Goal: Task Accomplishment & Management: Manage account settings

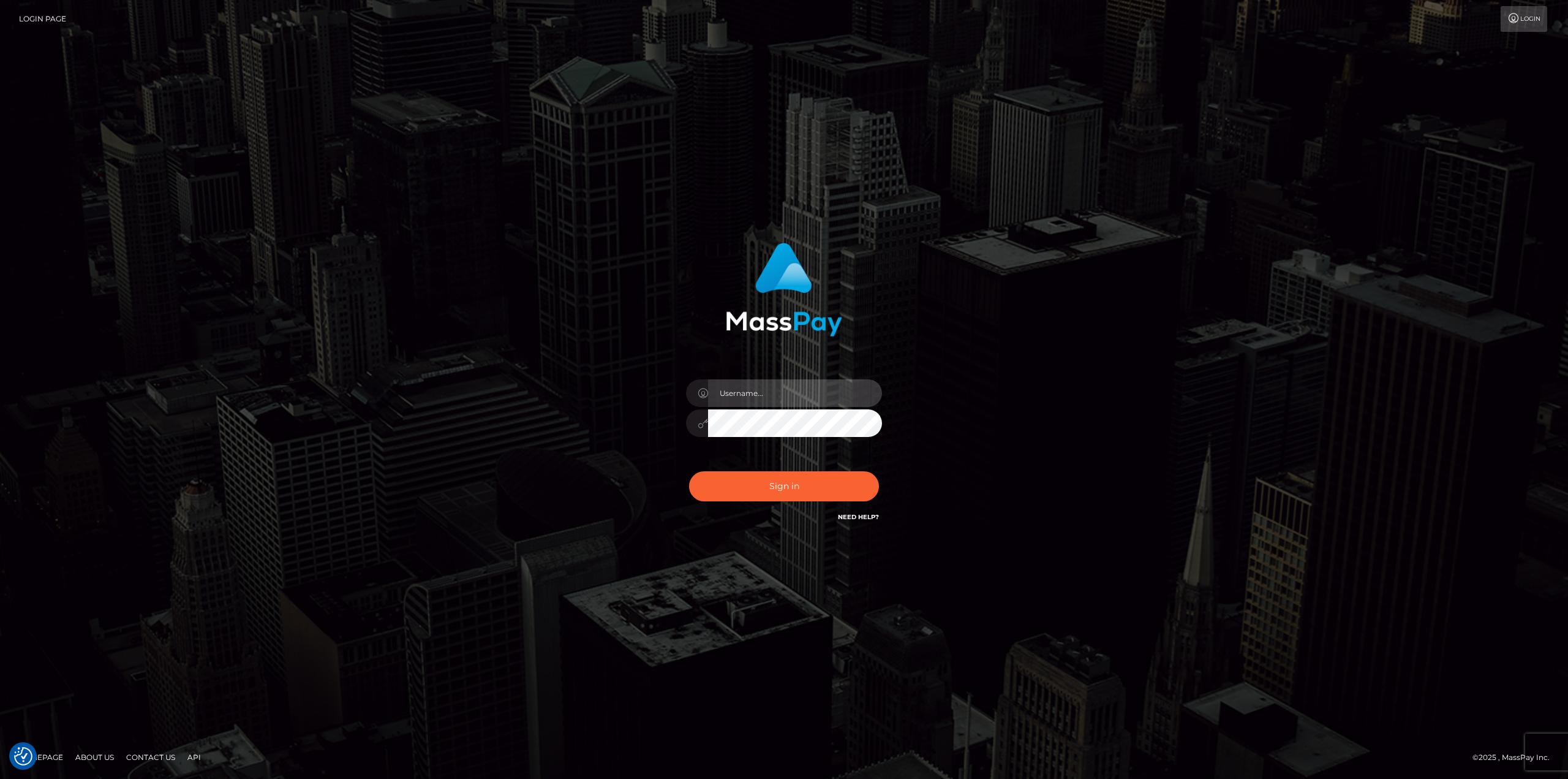
click at [796, 395] on input "text" at bounding box center [795, 393] width 174 height 27
type input "Ahmed"
click at [689, 471] on button "Sign in" at bounding box center [784, 486] width 190 height 30
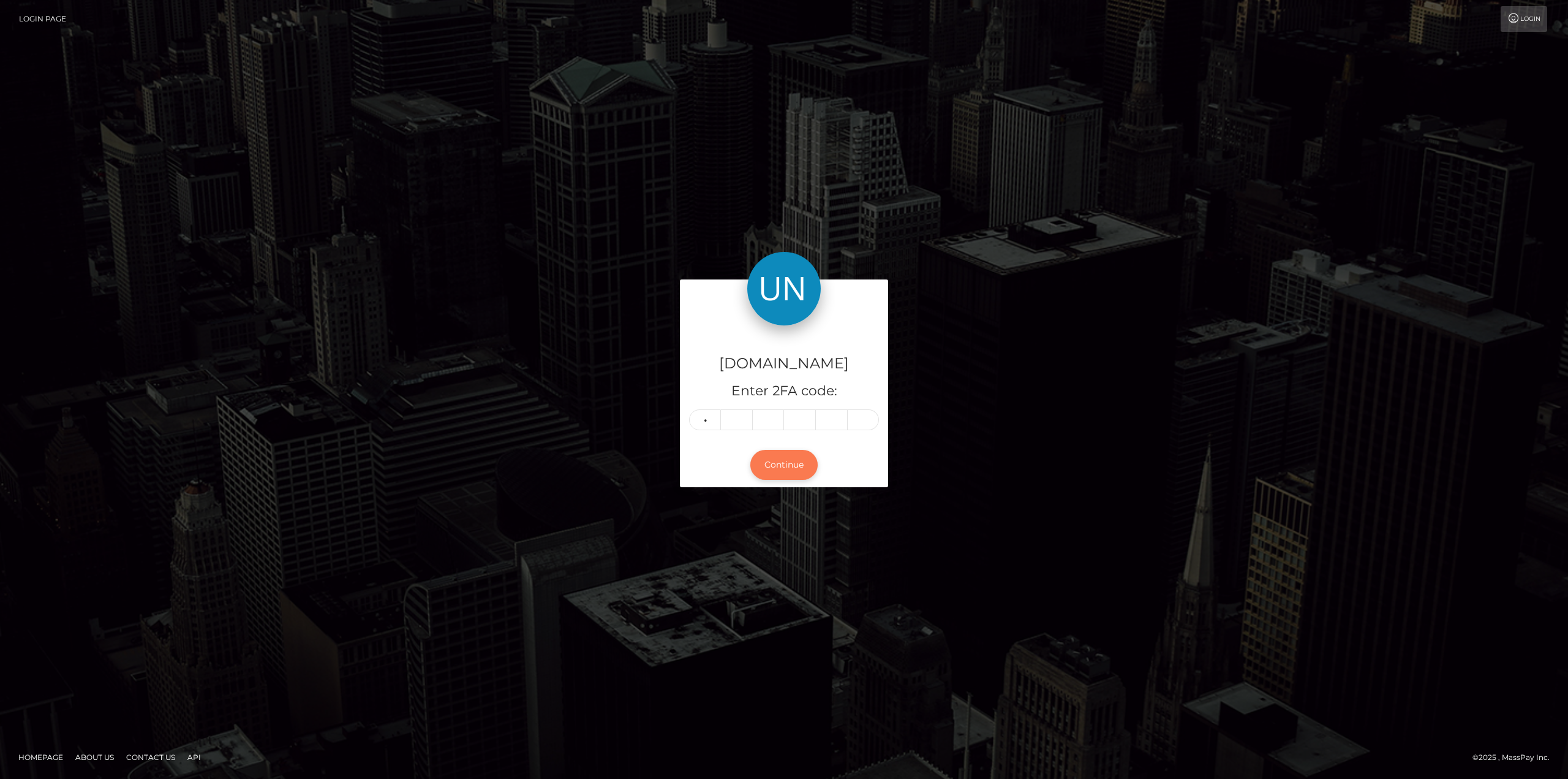
type input "4"
type input "9"
type input "8"
type input "2"
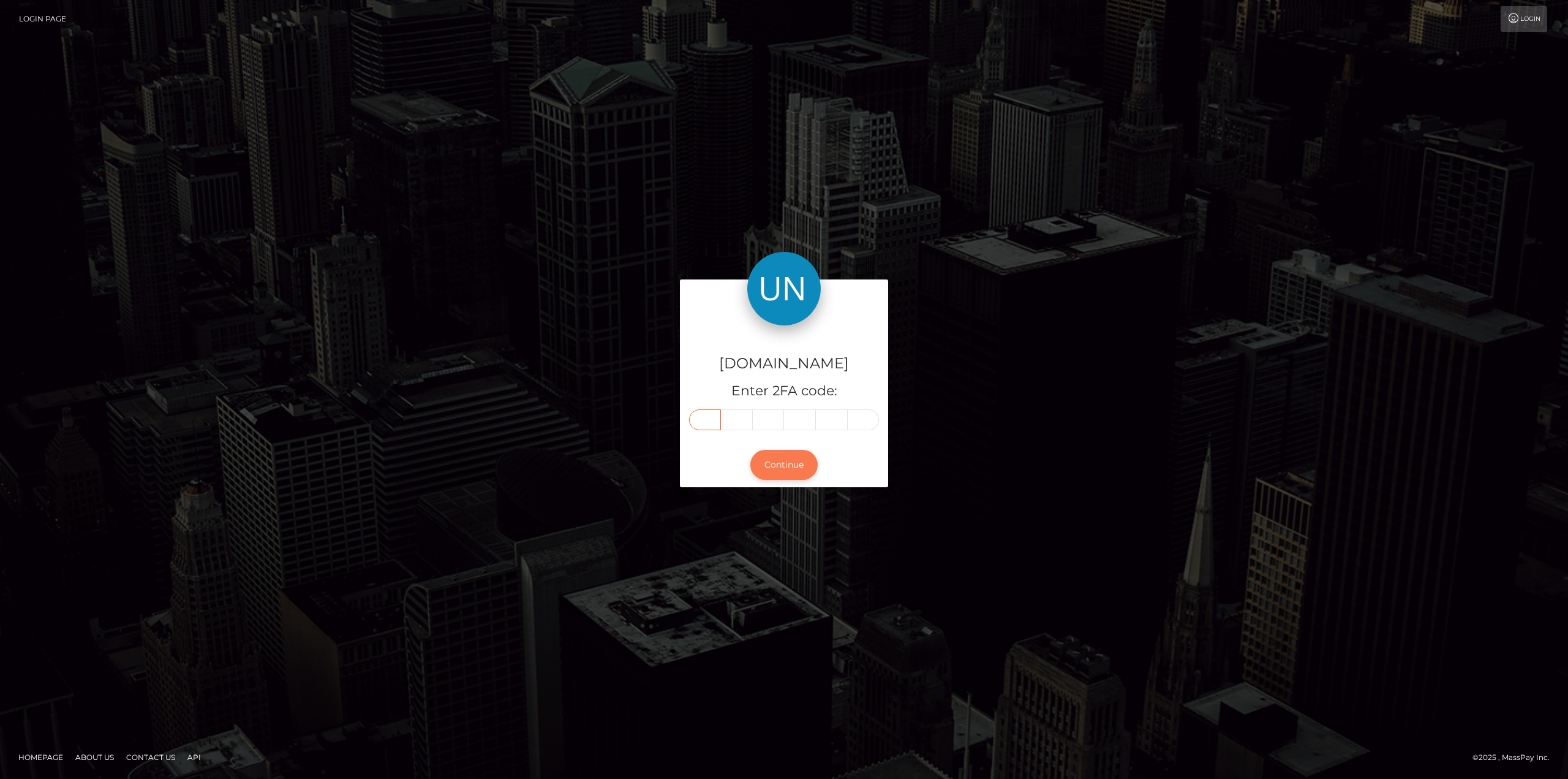
type input "4"
type input "9"
type input "8"
type input "2"
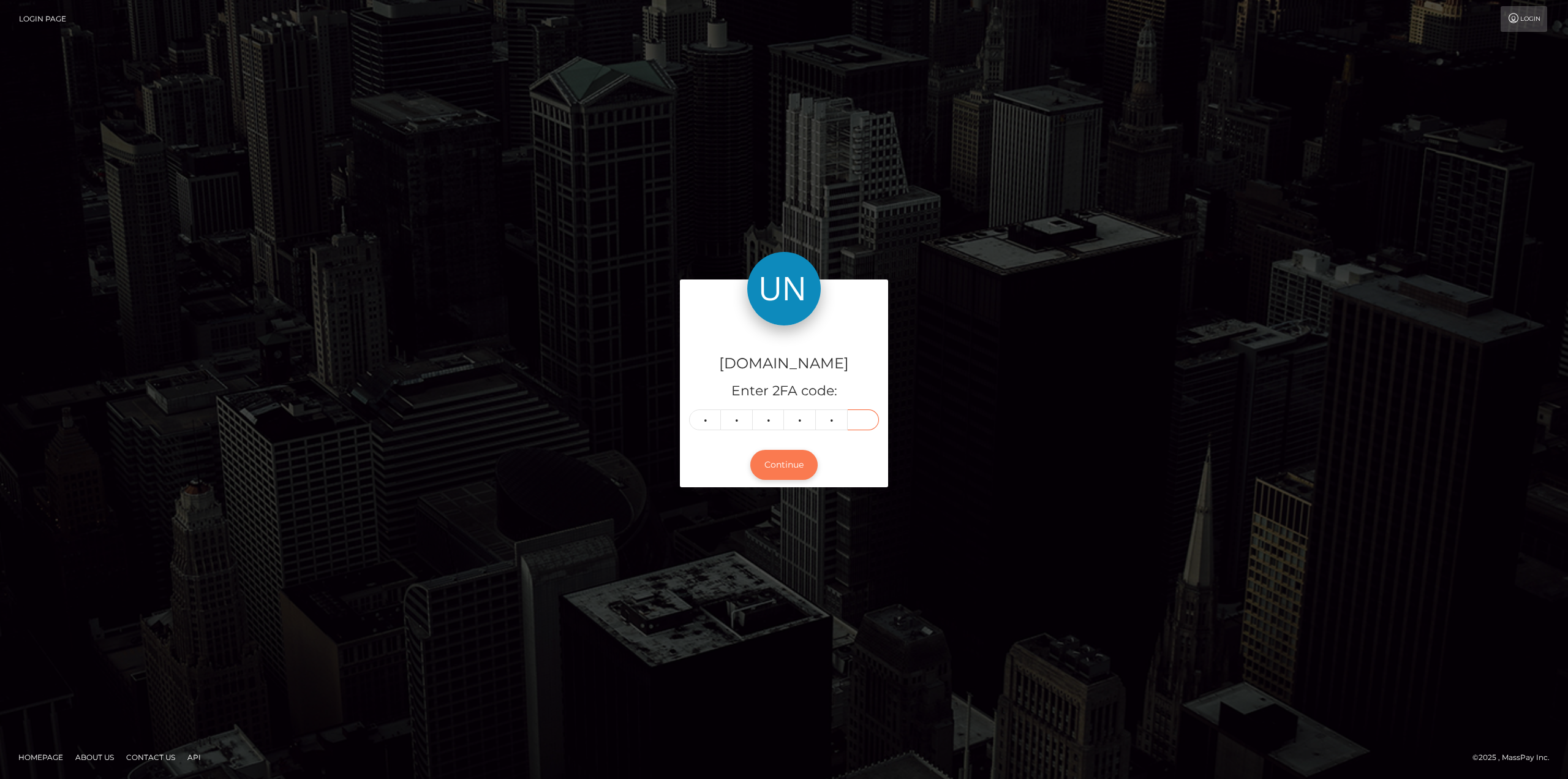
type input "0"
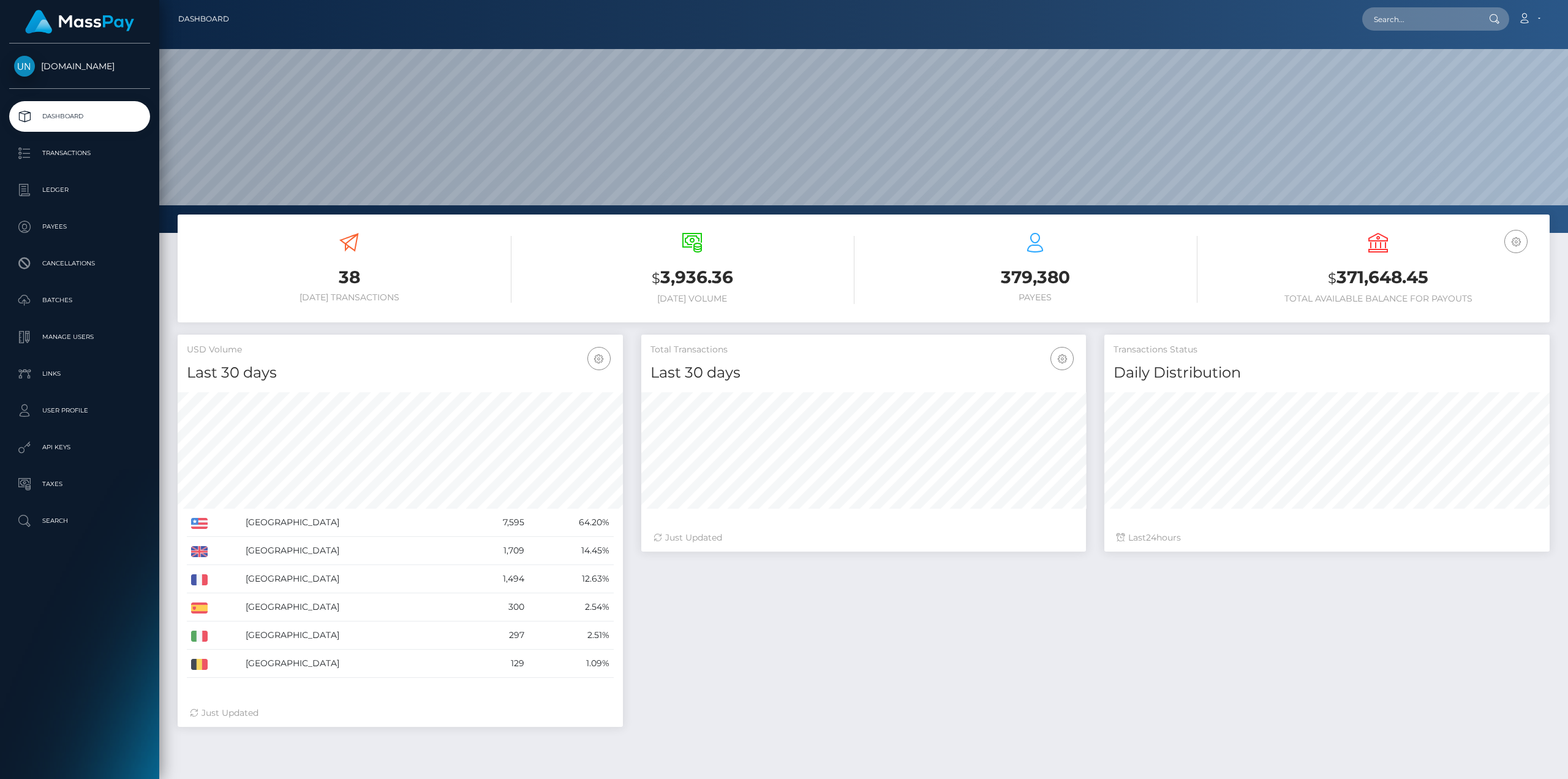
scroll to position [217, 445]
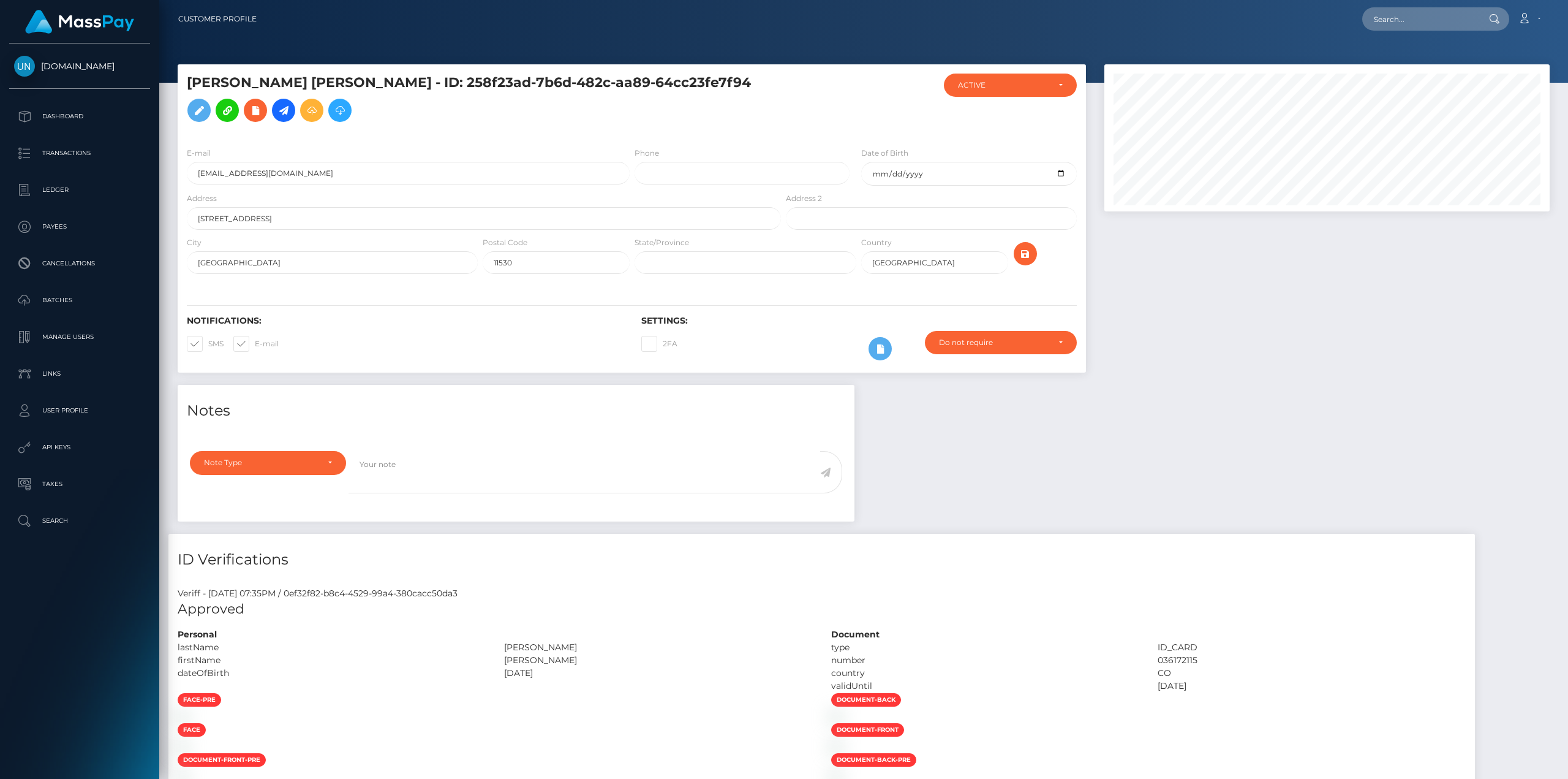
scroll to position [490, 0]
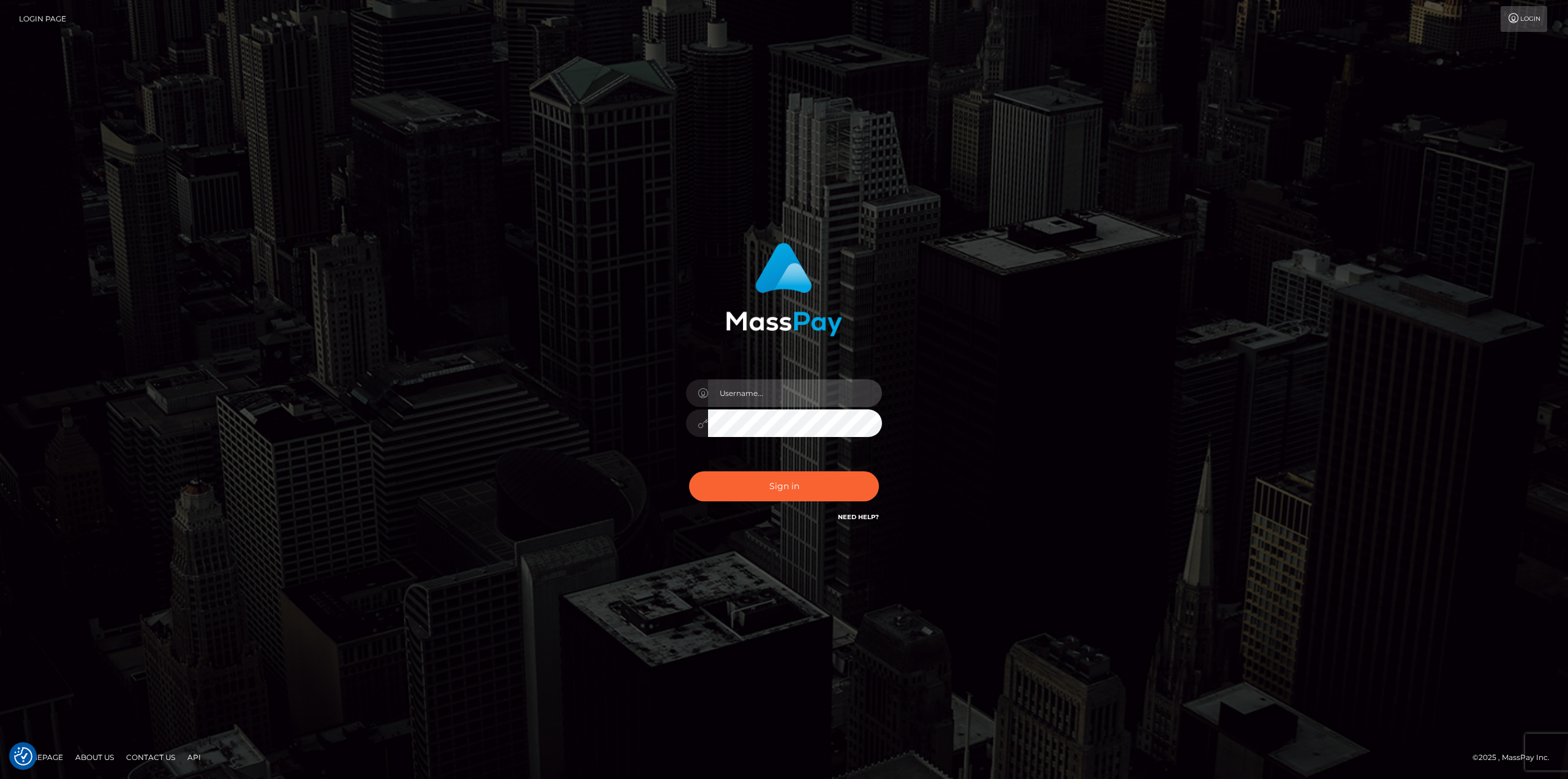
drag, startPoint x: 0, startPoint y: 0, endPoint x: 779, endPoint y: 389, distance: 870.7
click at [779, 388] on input "text" at bounding box center [795, 393] width 174 height 27
type input "[PERSON_NAME]"
click at [689, 471] on button "Sign in" at bounding box center [784, 486] width 190 height 30
click at [760, 379] on div at bounding box center [783, 417] width 214 height 94
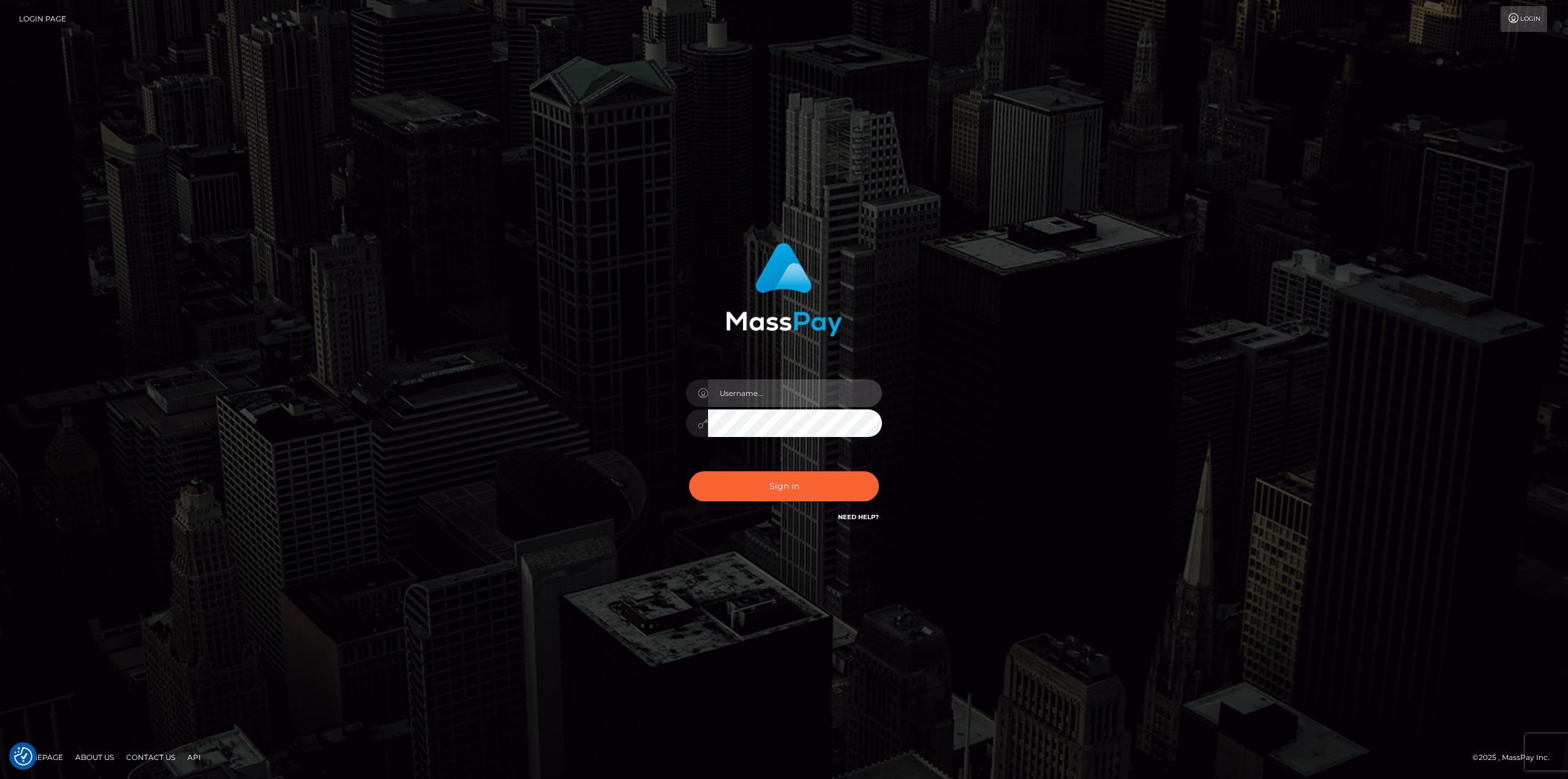
click at [767, 402] on input "text" at bounding box center [795, 393] width 174 height 27
type input "[PERSON_NAME]"
click at [824, 477] on button "Sign in" at bounding box center [784, 486] width 190 height 30
